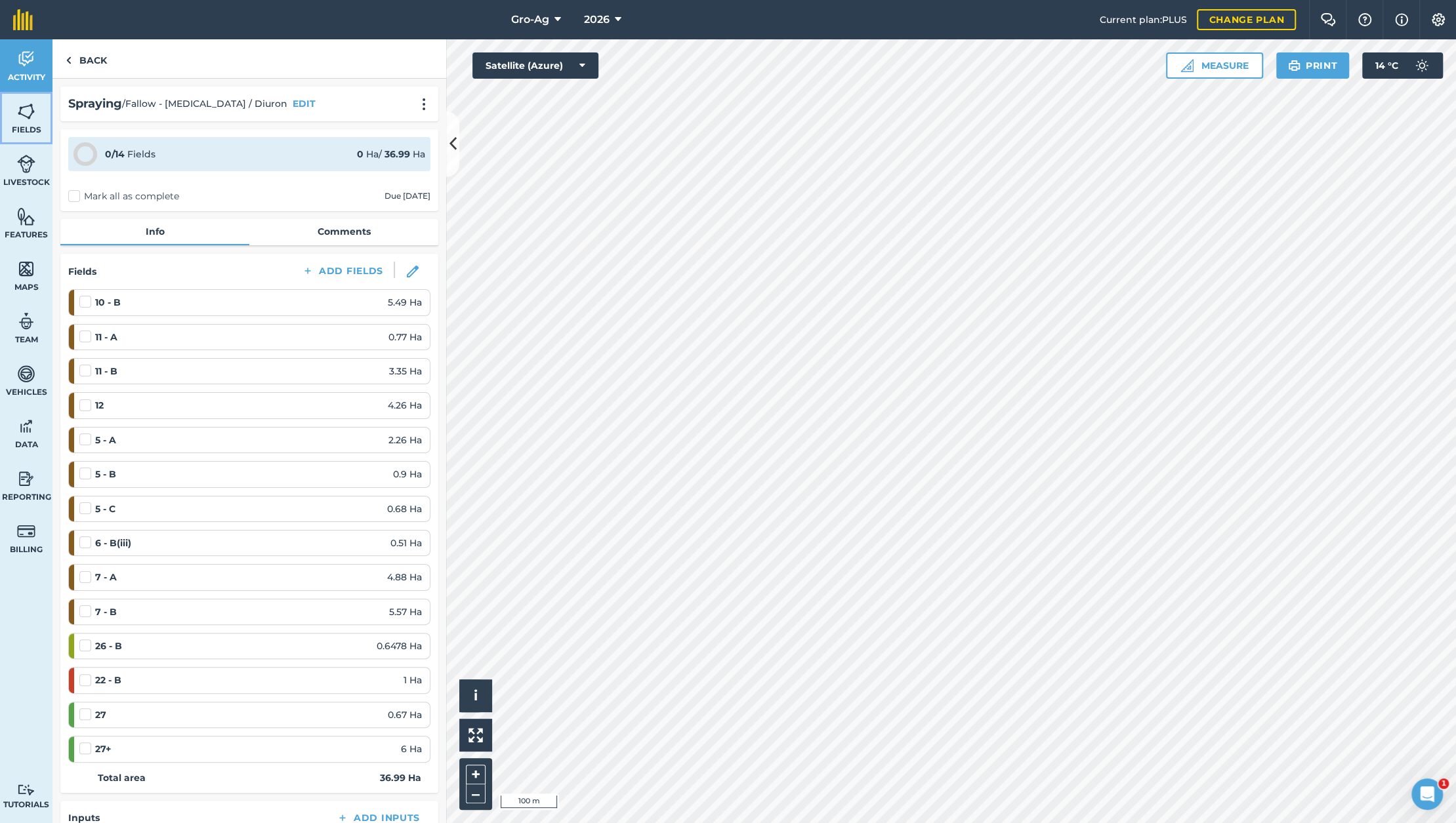
click at [21, 119] on img at bounding box center [26, 111] width 18 height 20
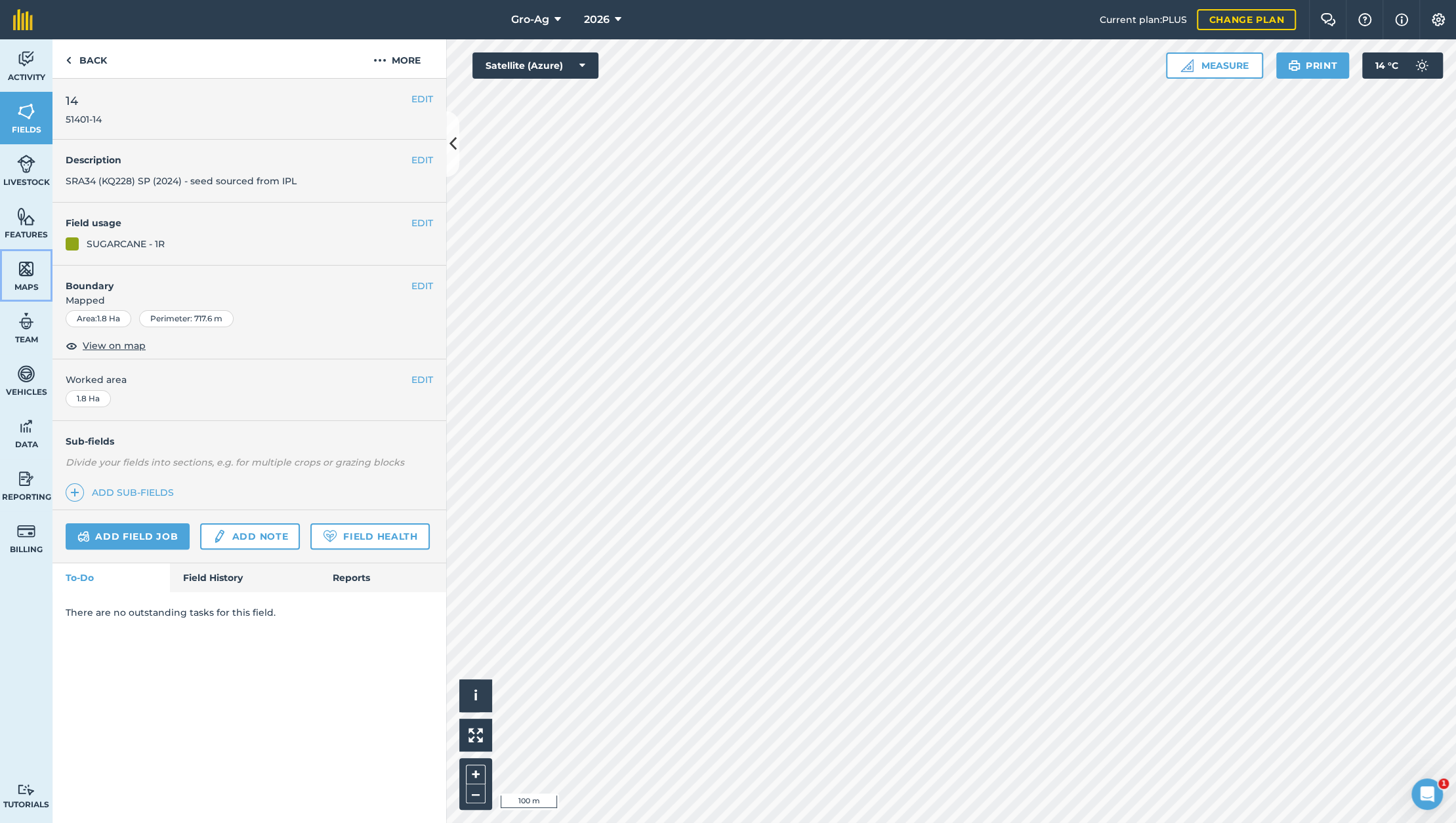
click at [30, 266] on img at bounding box center [26, 269] width 18 height 20
click at [36, 70] on link "Activity" at bounding box center [26, 65] width 53 height 53
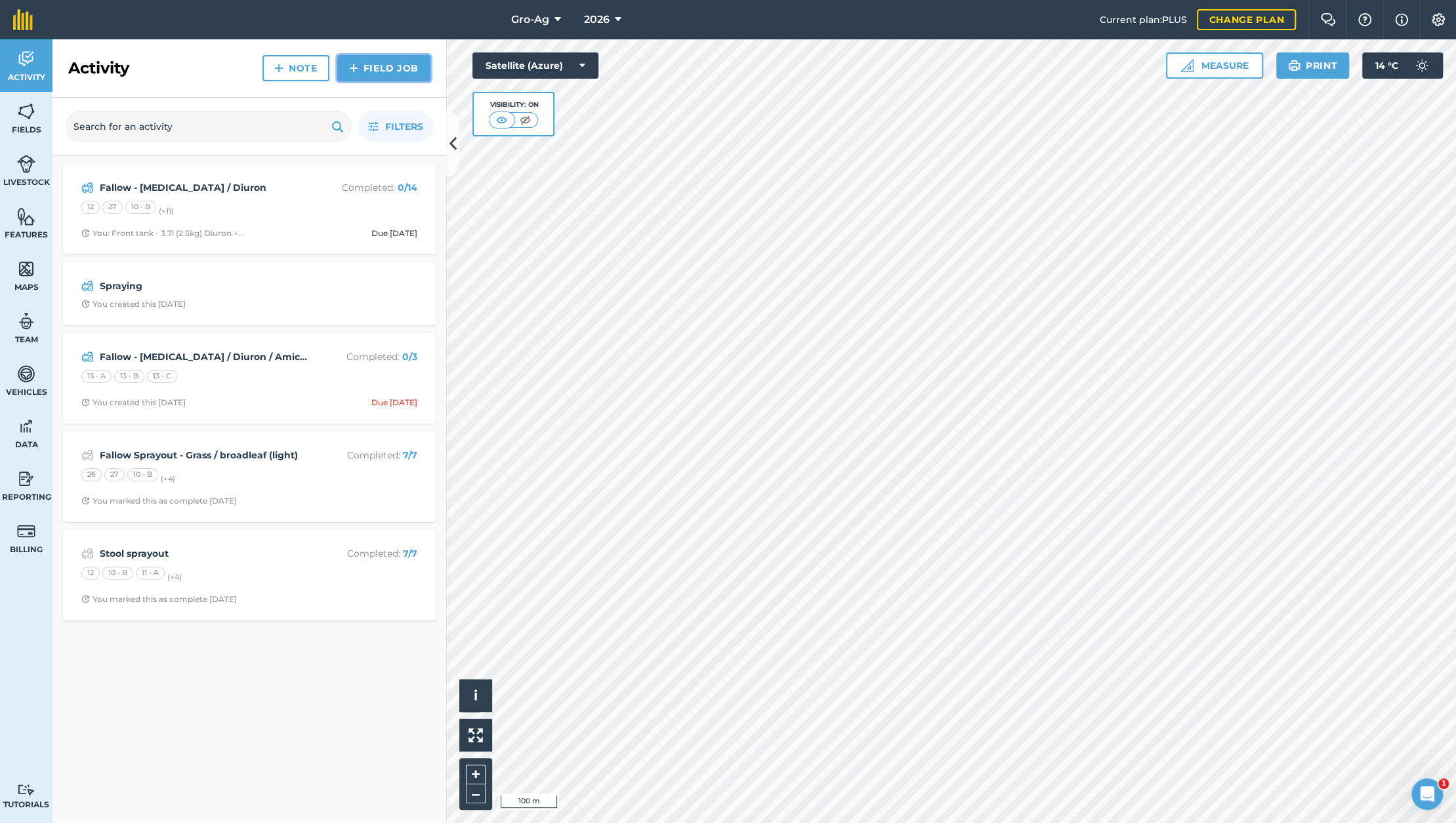
click at [370, 66] on link "Field Job" at bounding box center [384, 68] width 94 height 26
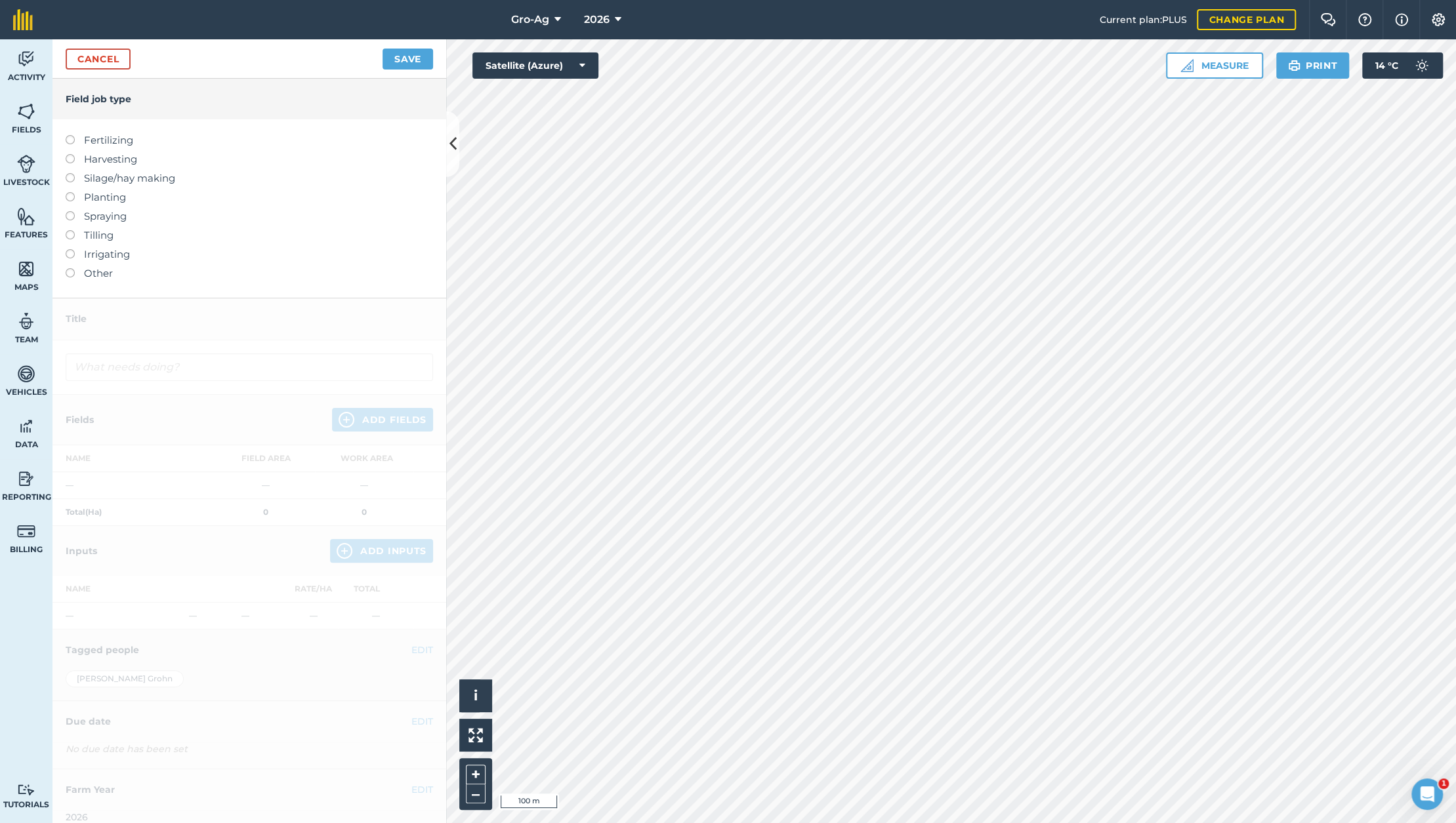
click at [68, 230] on label at bounding box center [74, 230] width 18 height 0
type input "Tilling"
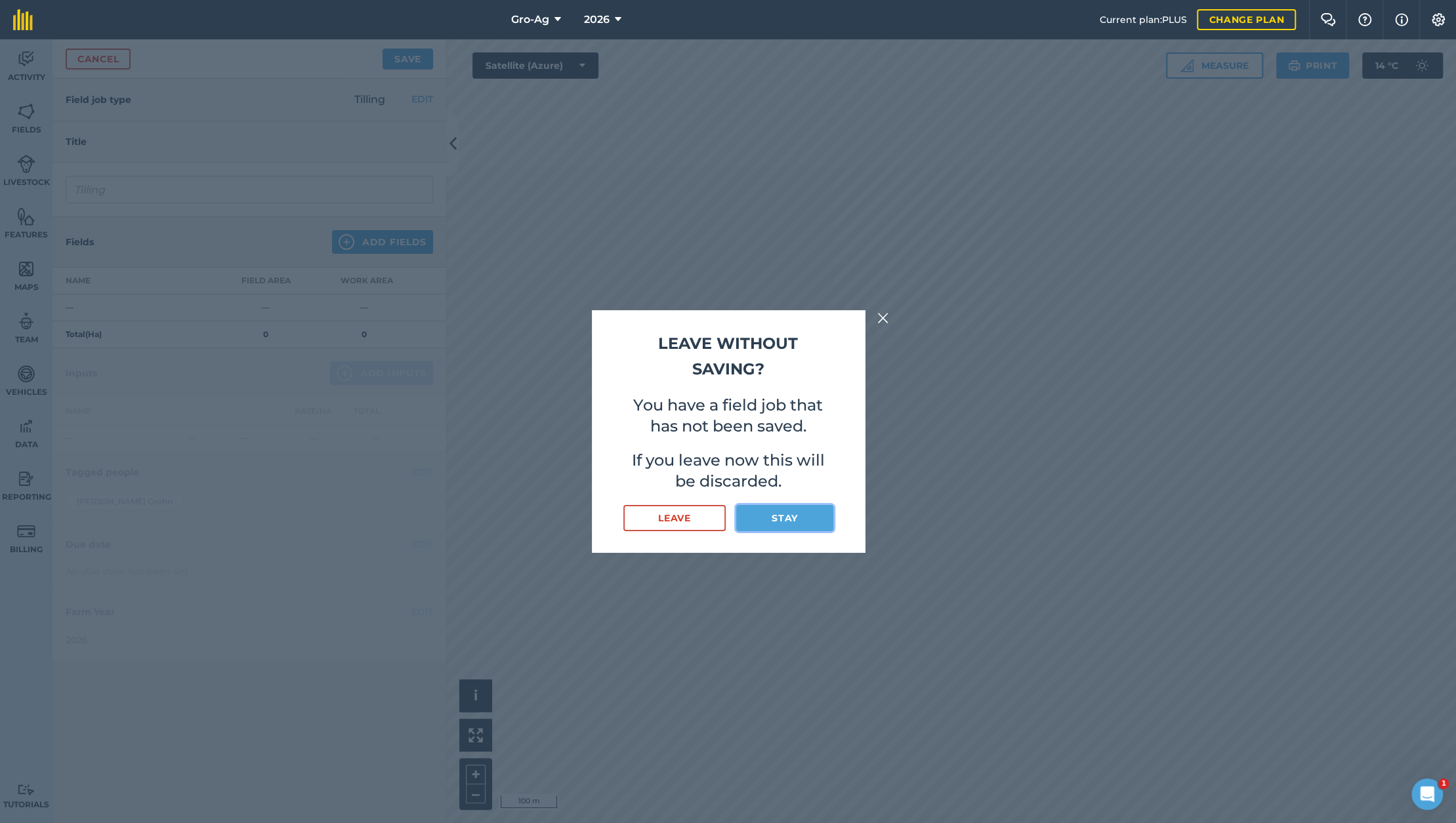
click at [774, 520] on button "Stay" at bounding box center [784, 518] width 96 height 26
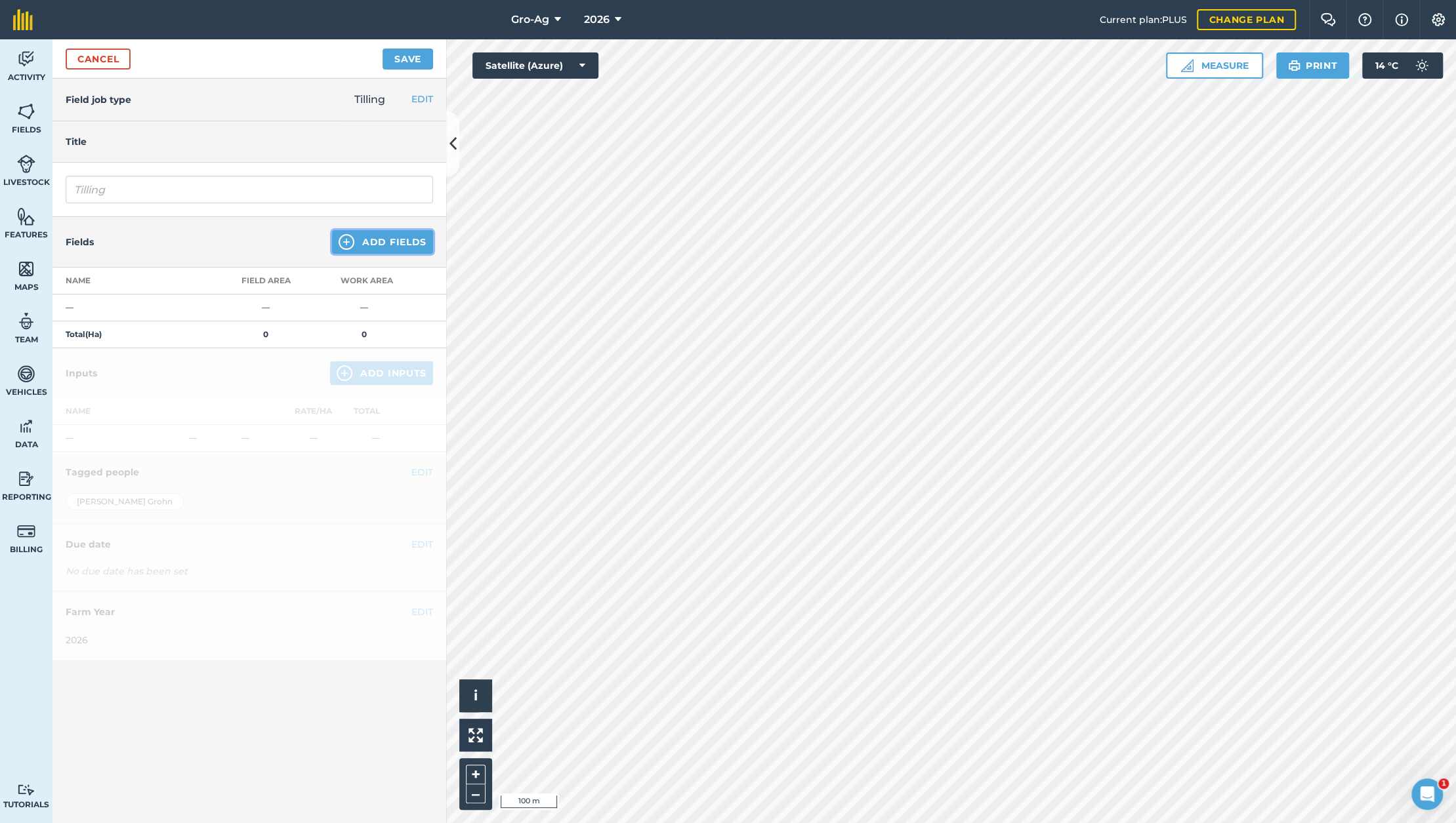
click at [392, 242] on button "Add Fields" at bounding box center [382, 242] width 101 height 23
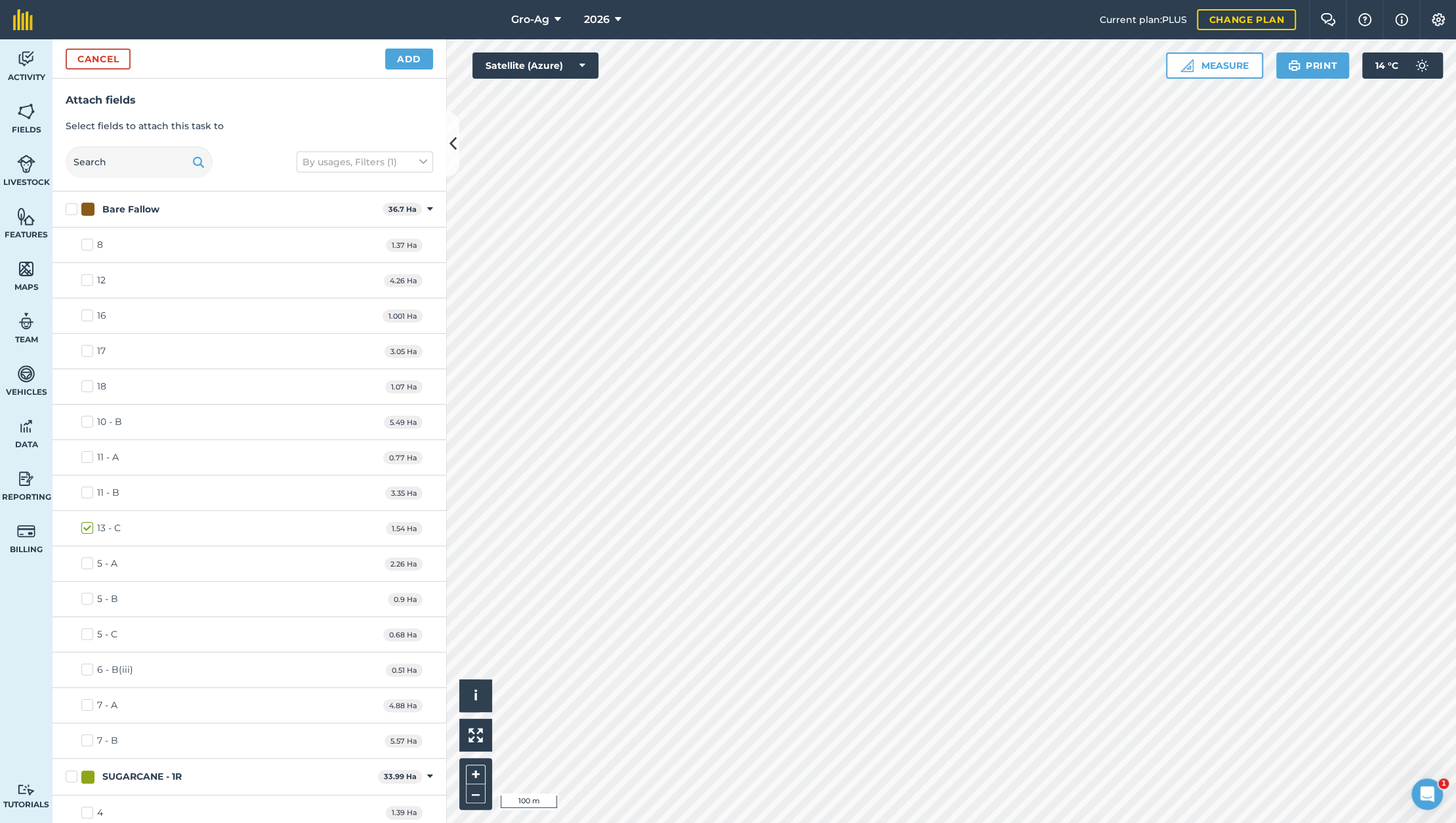
checkbox input "false"
checkbox input "true"
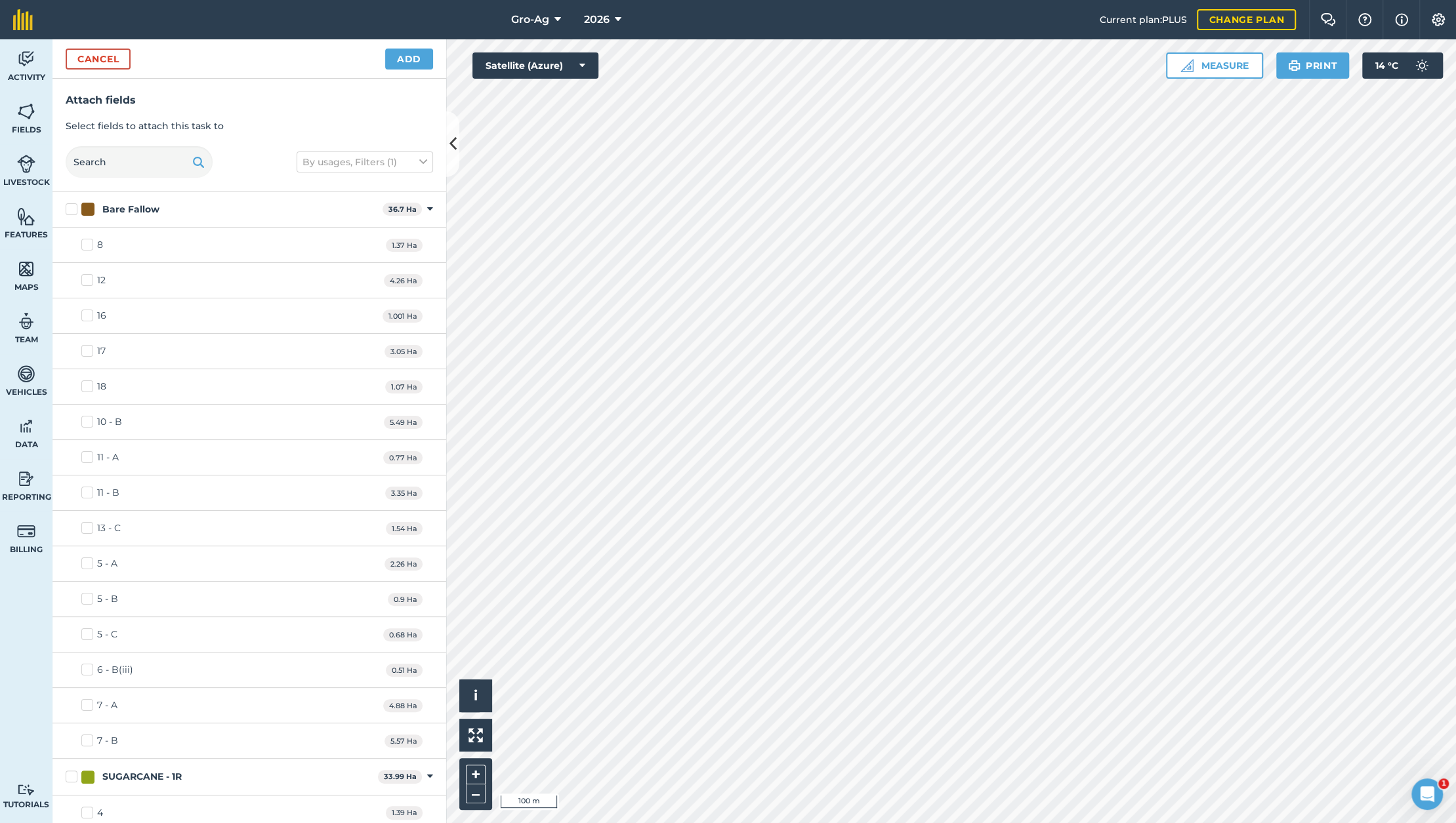
checkbox input "true"
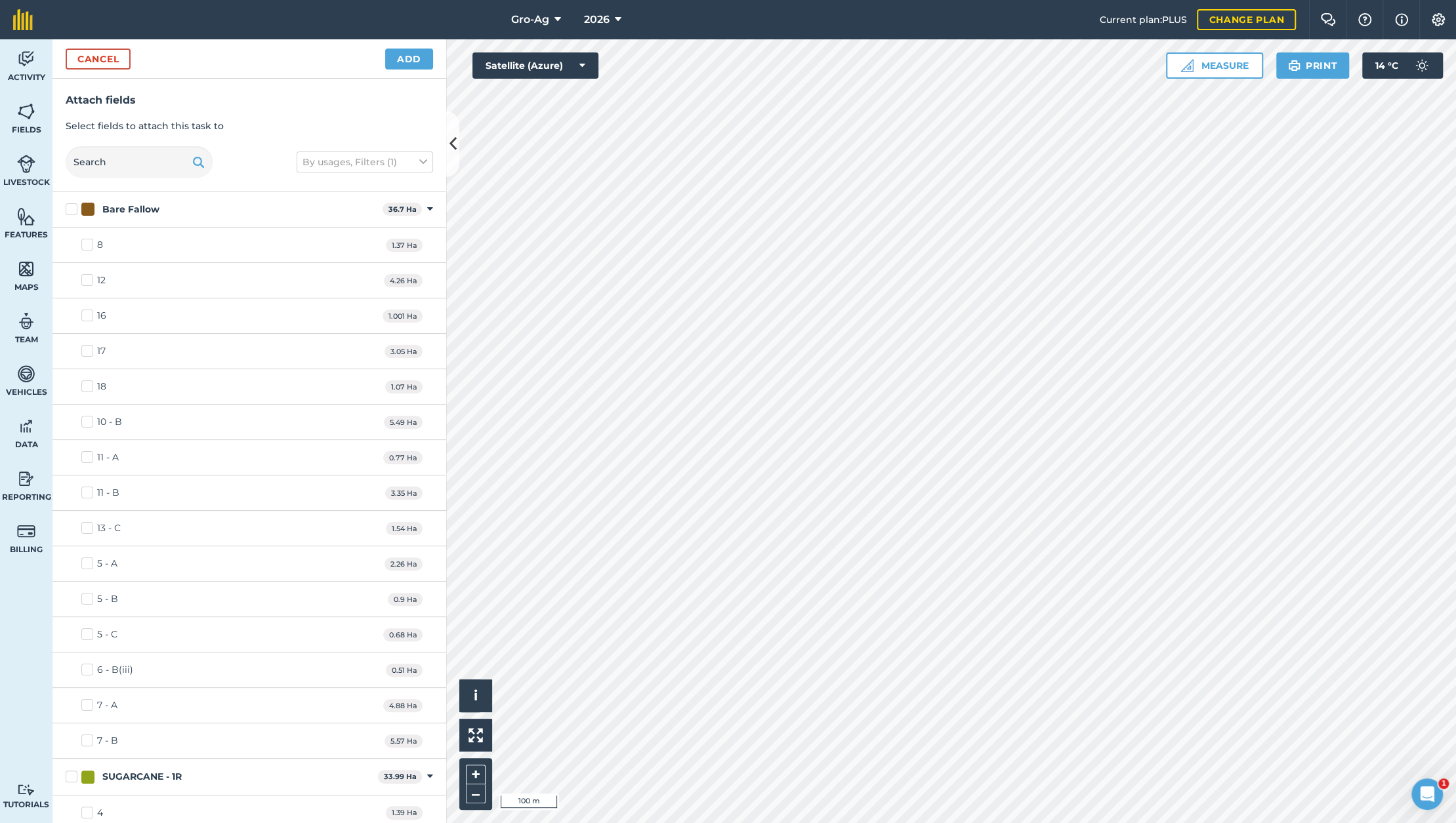
checkbox input "true"
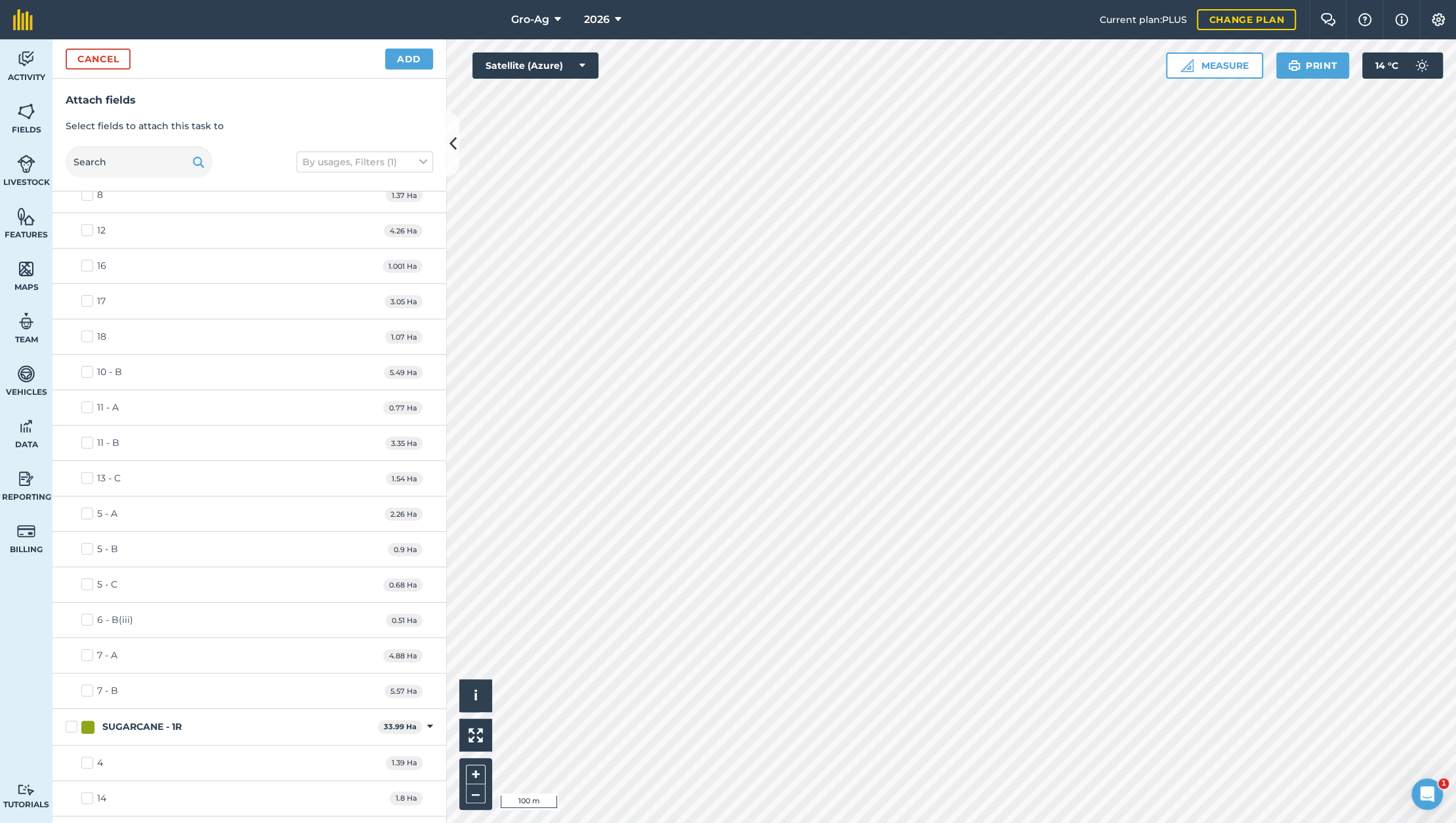
scroll to position [87, 0]
checkbox input "true"
checkbox input "false"
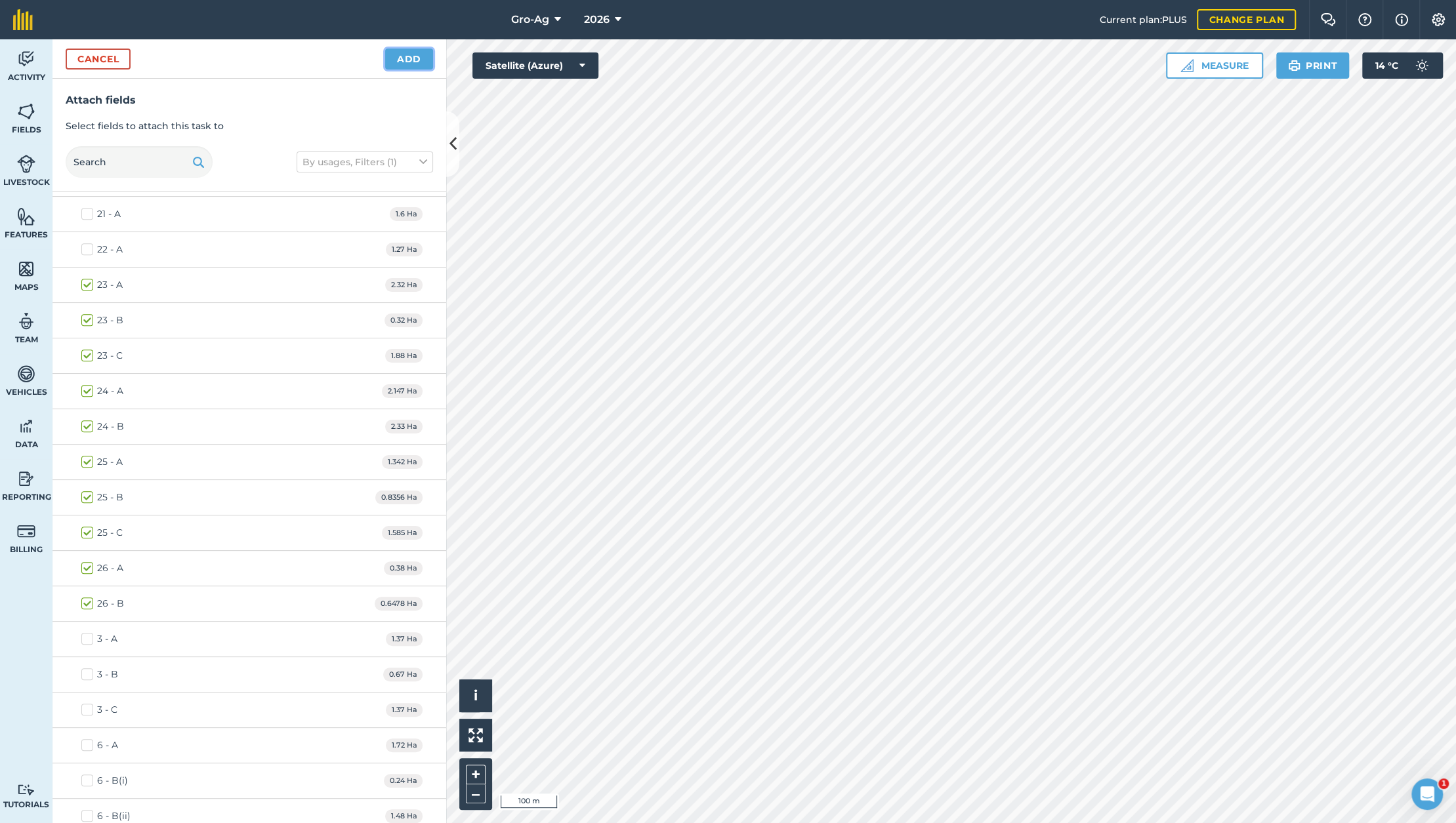
click at [406, 62] on button "Add" at bounding box center [409, 59] width 48 height 21
